Goal: Information Seeking & Learning: Learn about a topic

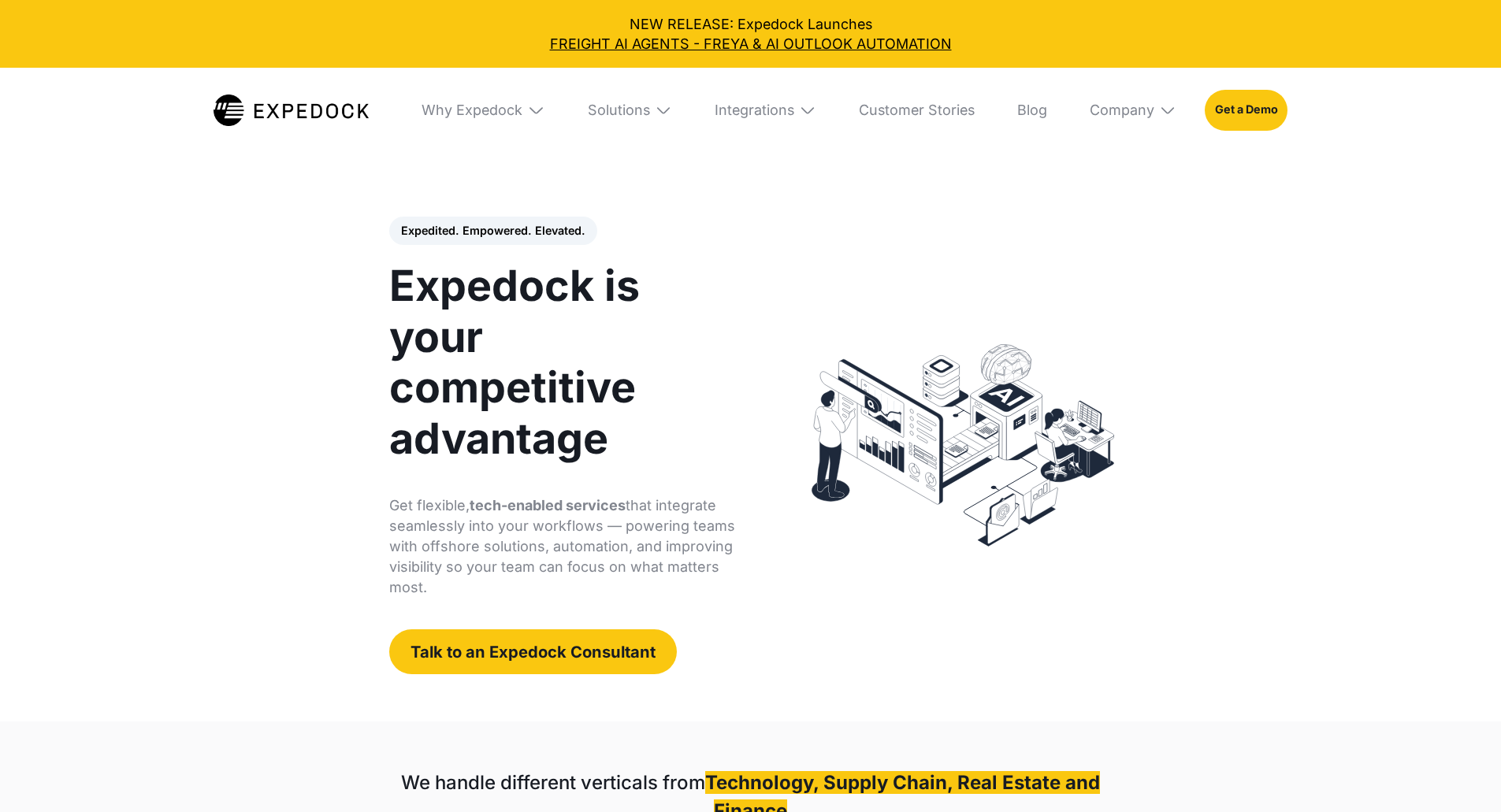
select select
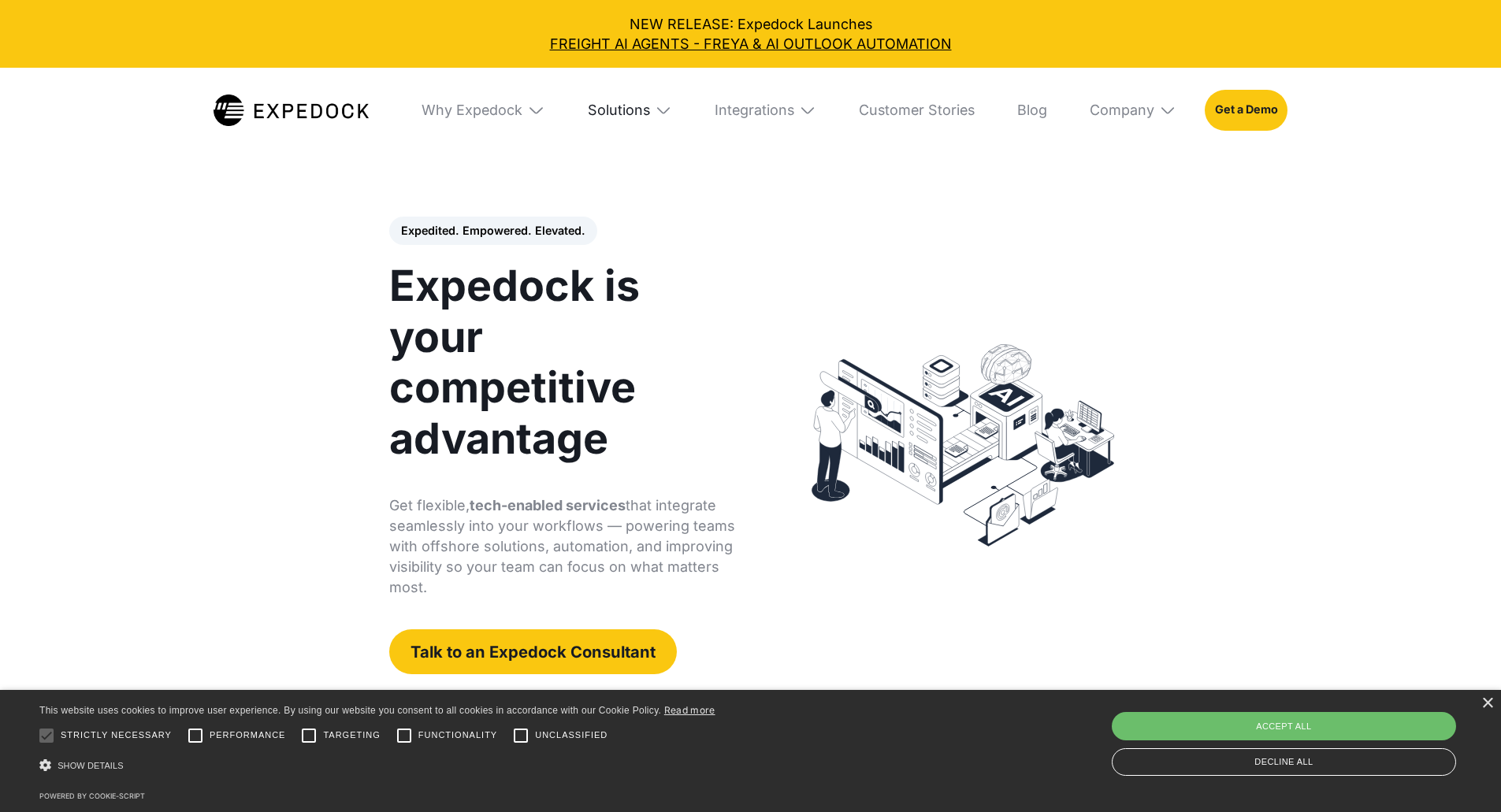
click at [621, 106] on div "Solutions" at bounding box center [619, 110] width 62 height 17
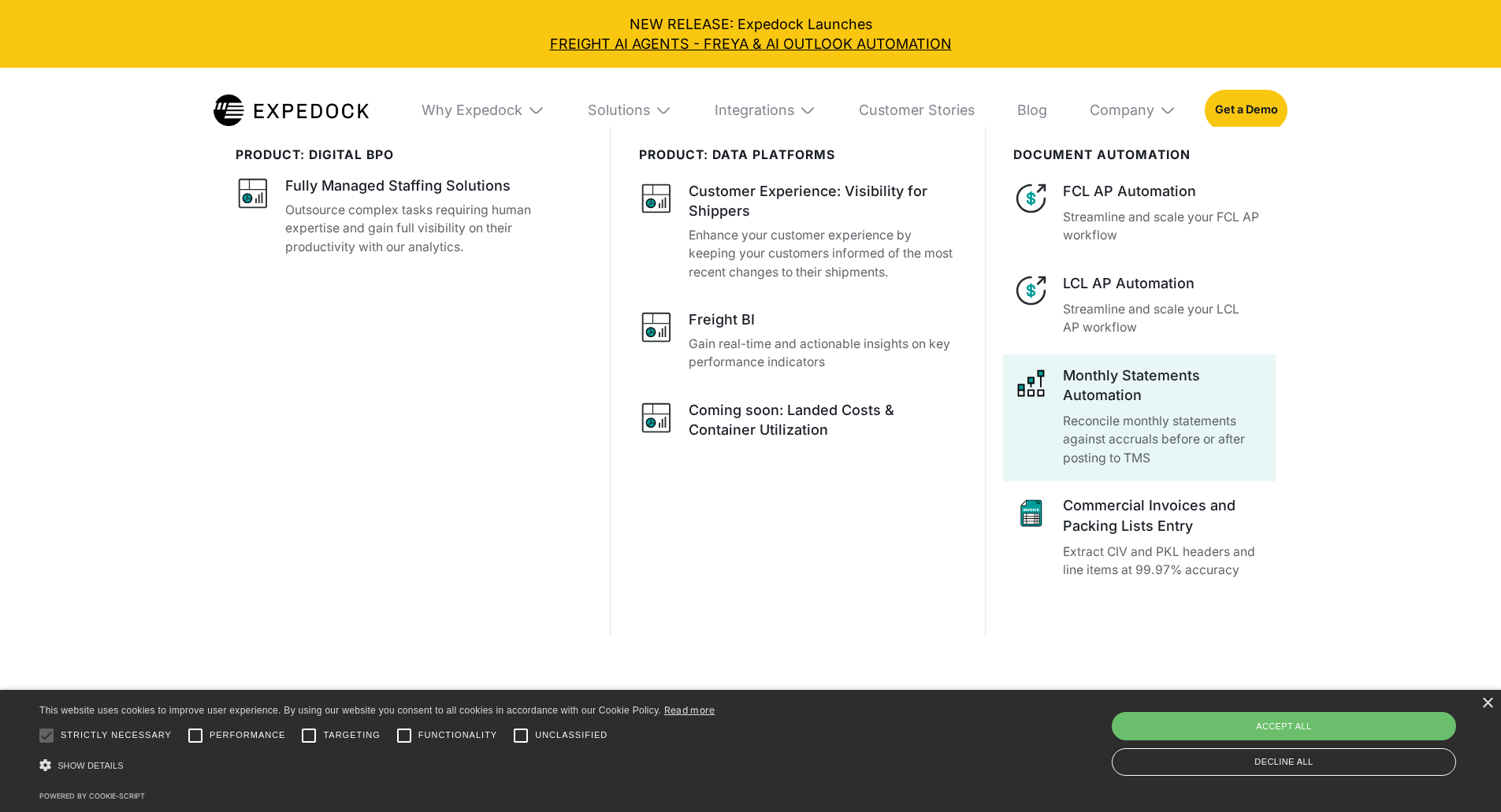
scroll to position [157, 0]
click at [1049, 401] on img at bounding box center [1030, 383] width 36 height 36
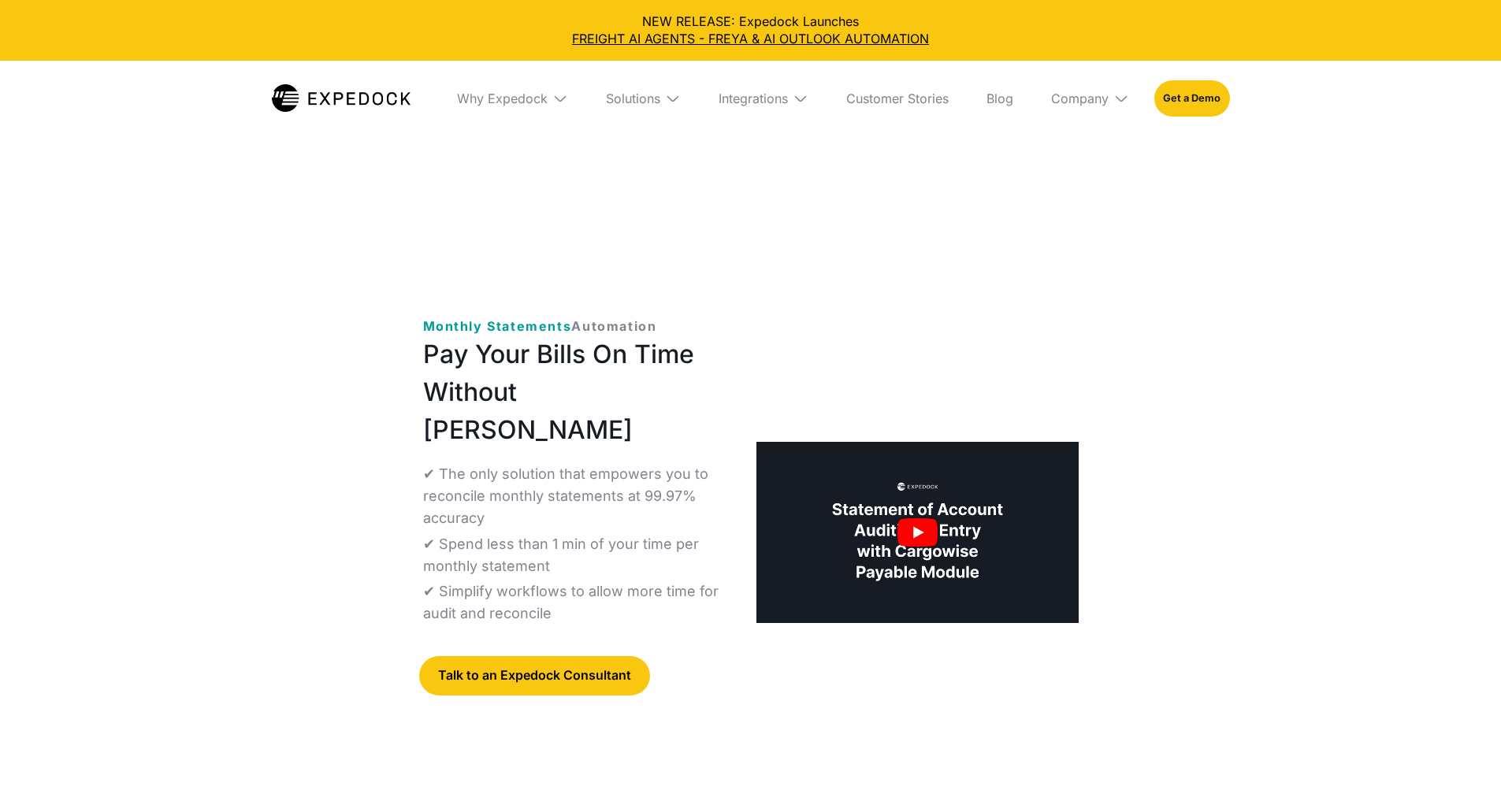
select select
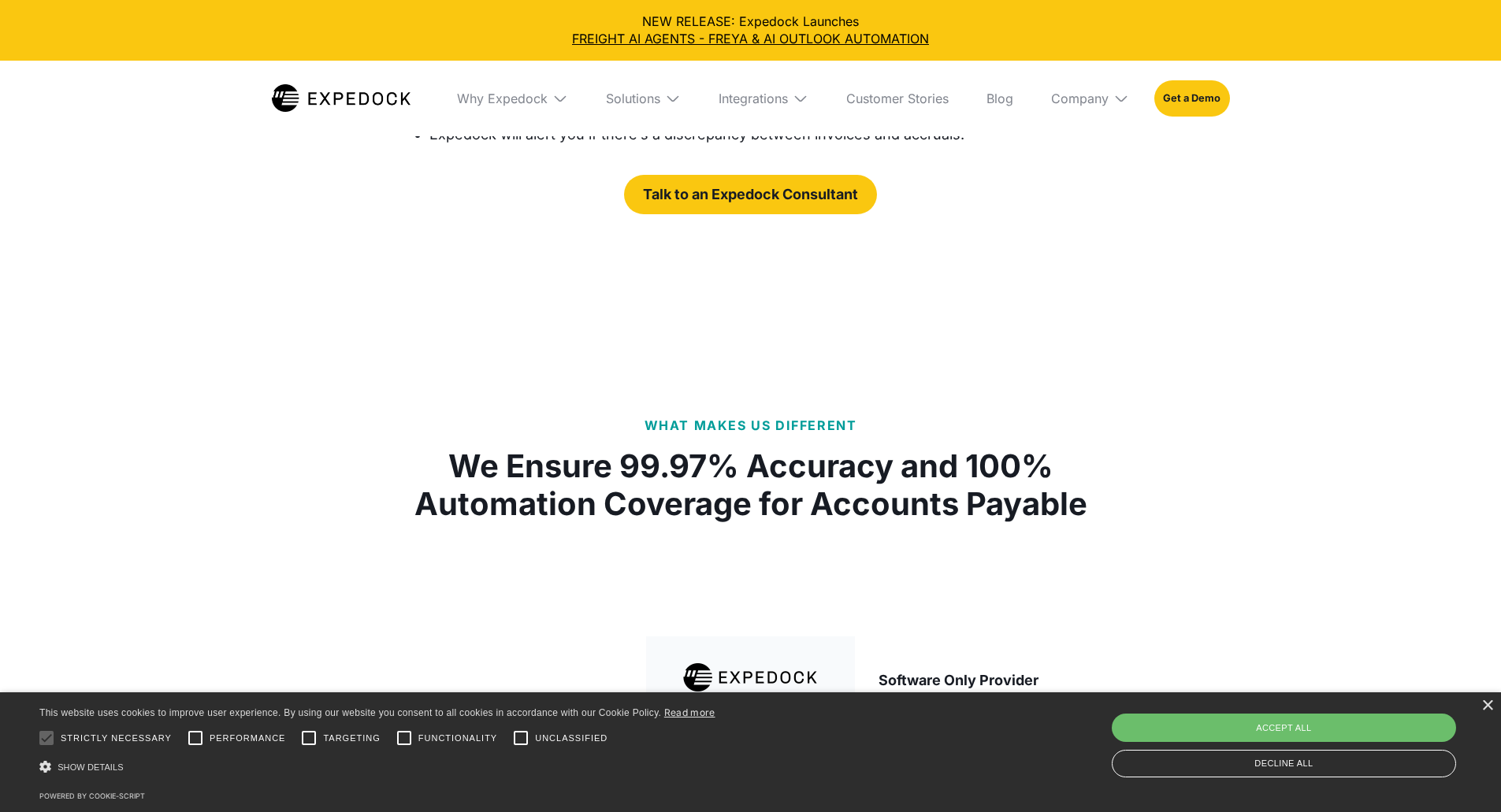
scroll to position [3228, 0]
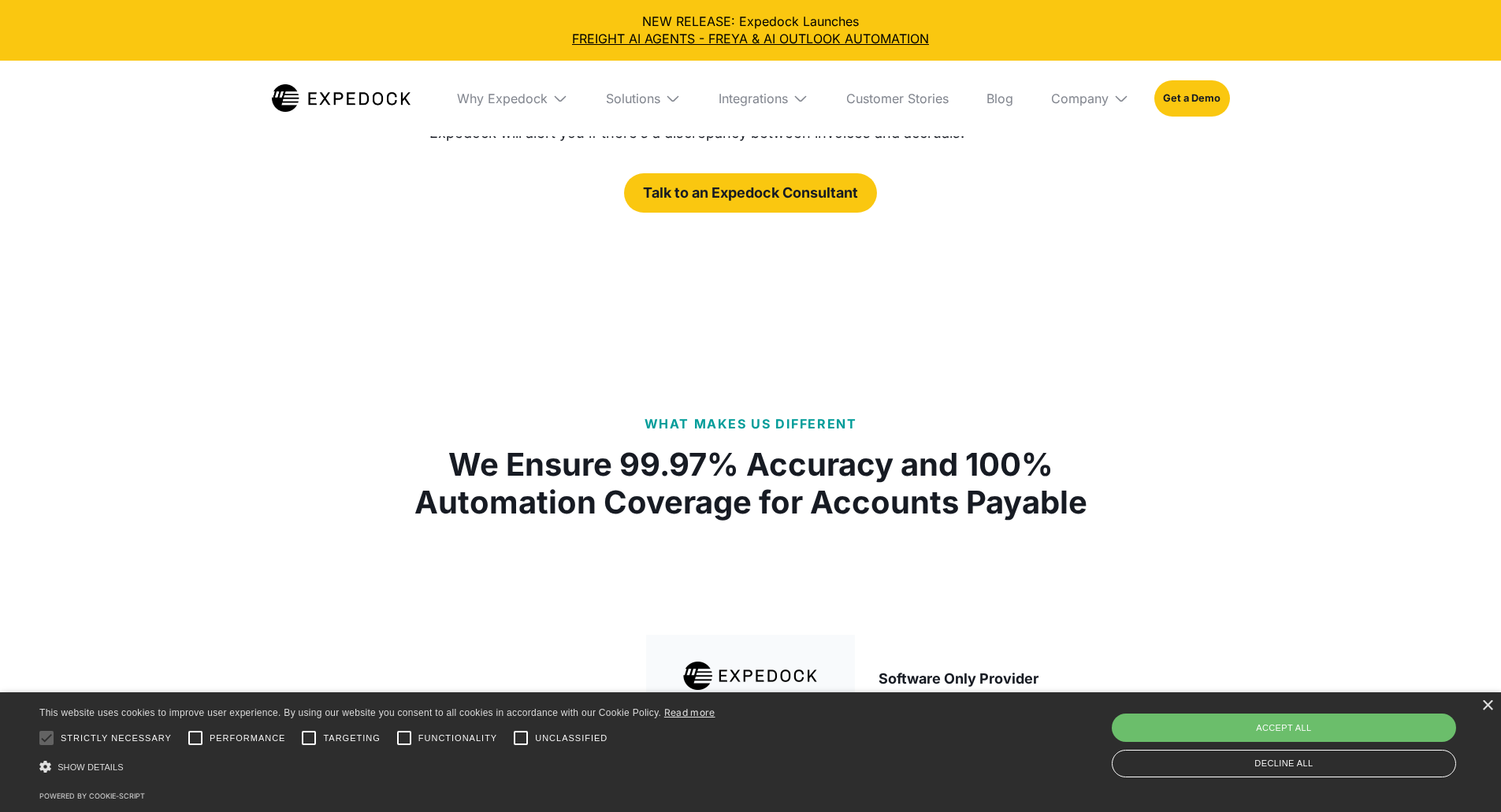
click at [491, 42] on img "open lightbox" at bounding box center [529, 11] width 236 height 63
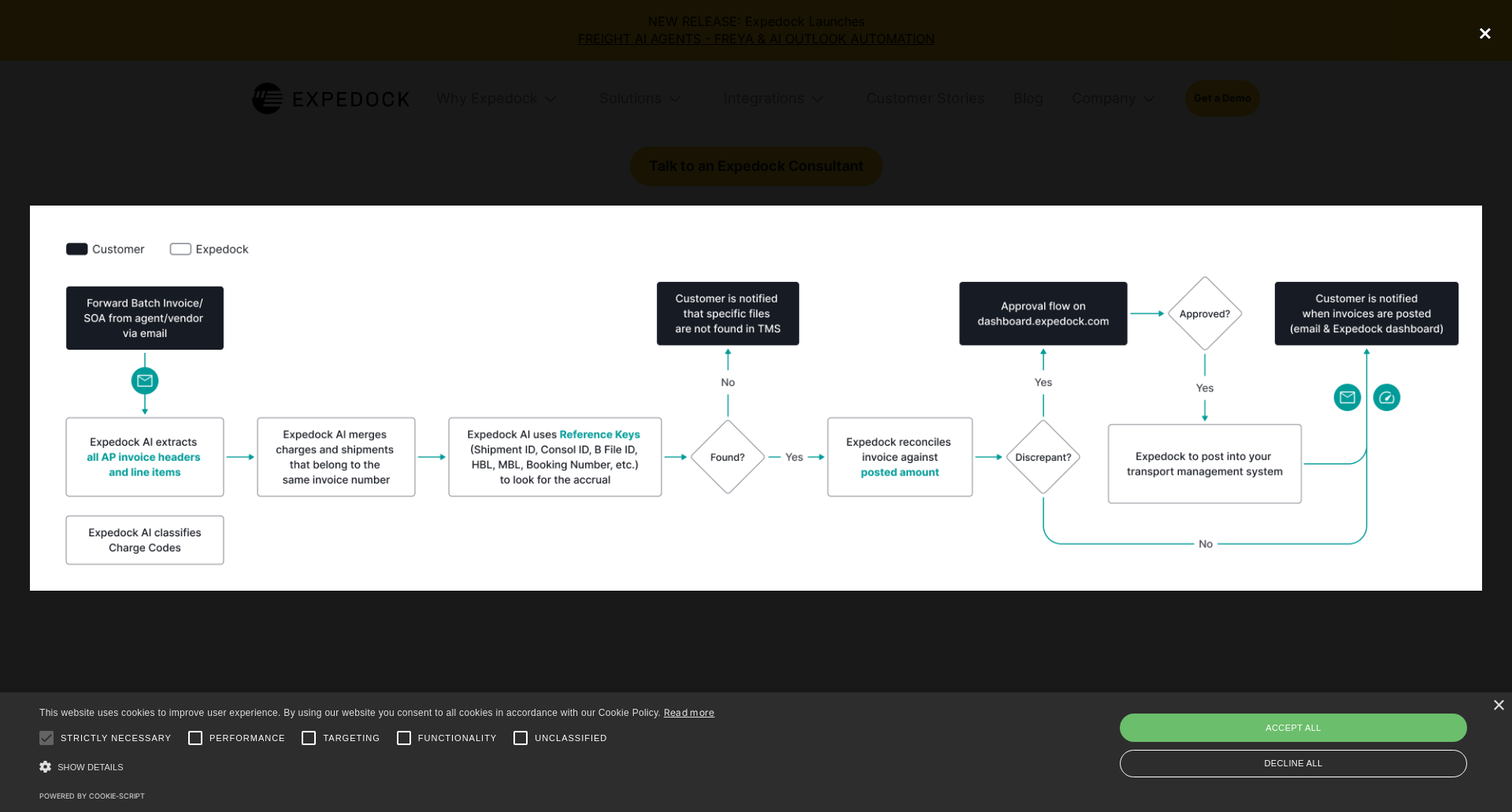
click at [1483, 41] on div "close lightbox" at bounding box center [1485, 34] width 53 height 35
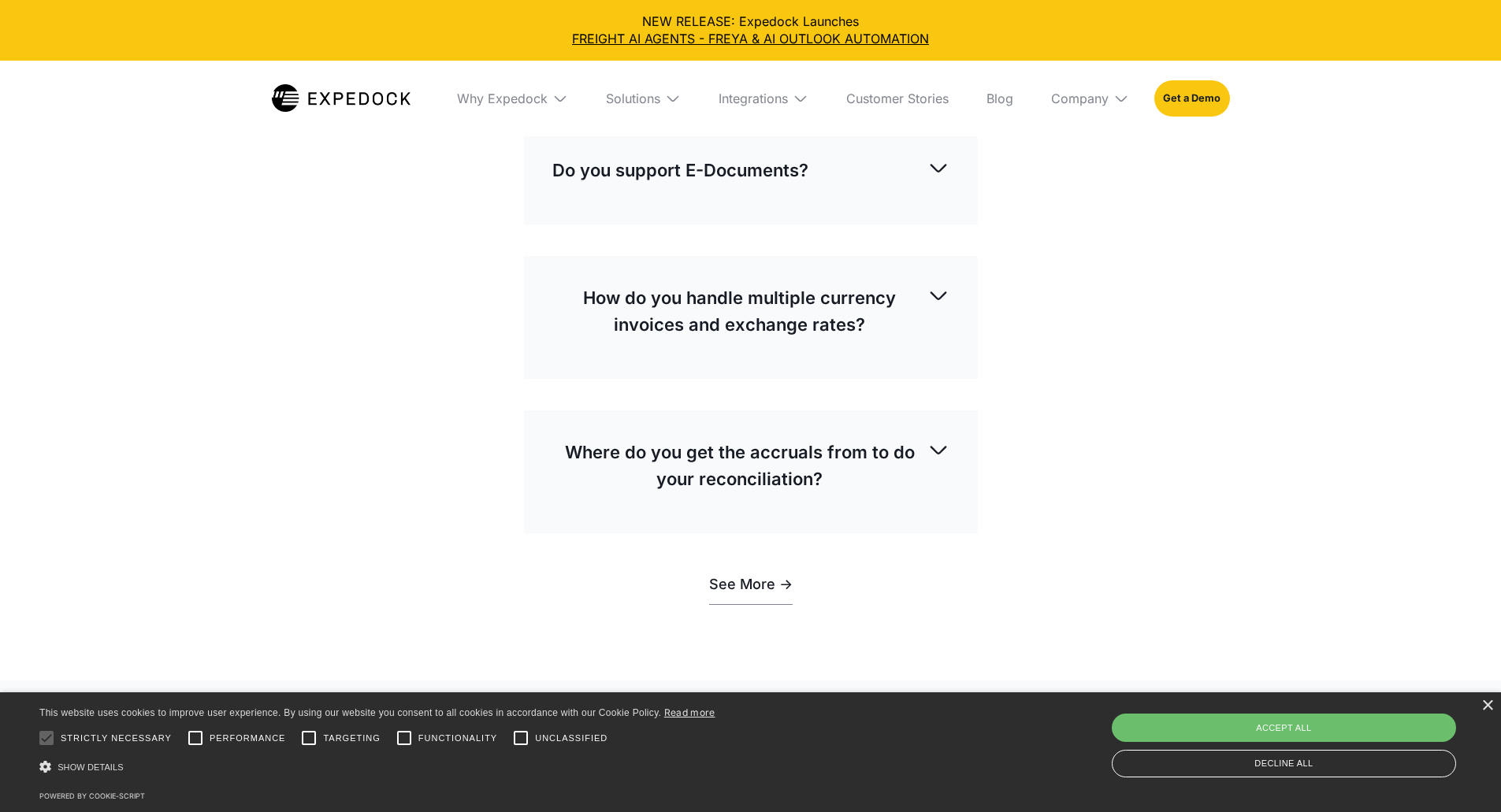
scroll to position [5591, 0]
